Goal: Find specific page/section: Find specific page/section

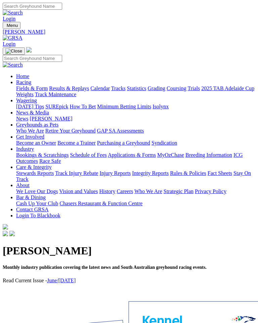
scroll to position [-1, 0]
click at [5, 27] on img "Toggle navigation" at bounding box center [5, 27] width 0 height 0
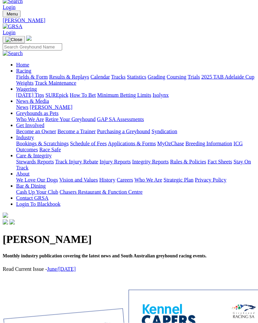
scroll to position [0, 0]
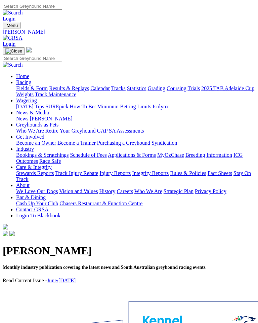
click at [31, 79] on link "Racing" at bounding box center [23, 82] width 15 height 6
click at [48, 89] on link "Fields & Form" at bounding box center [32, 88] width 32 height 6
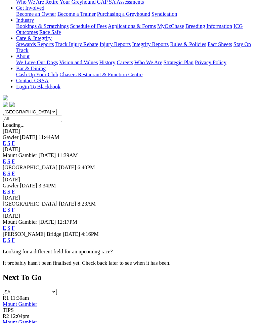
scroll to position [129, 0]
click at [15, 237] on link "F" at bounding box center [13, 240] width 3 height 6
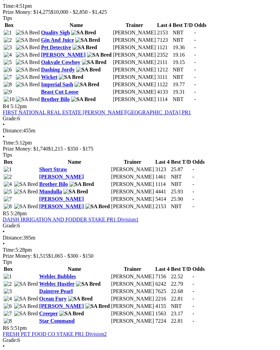
scroll to position [639, 0]
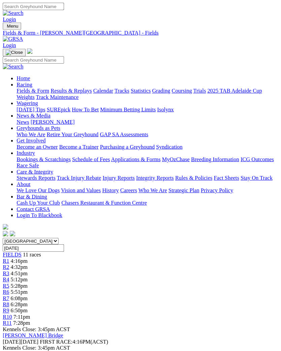
scroll to position [1, 0]
